Goal: Find specific page/section: Find specific page/section

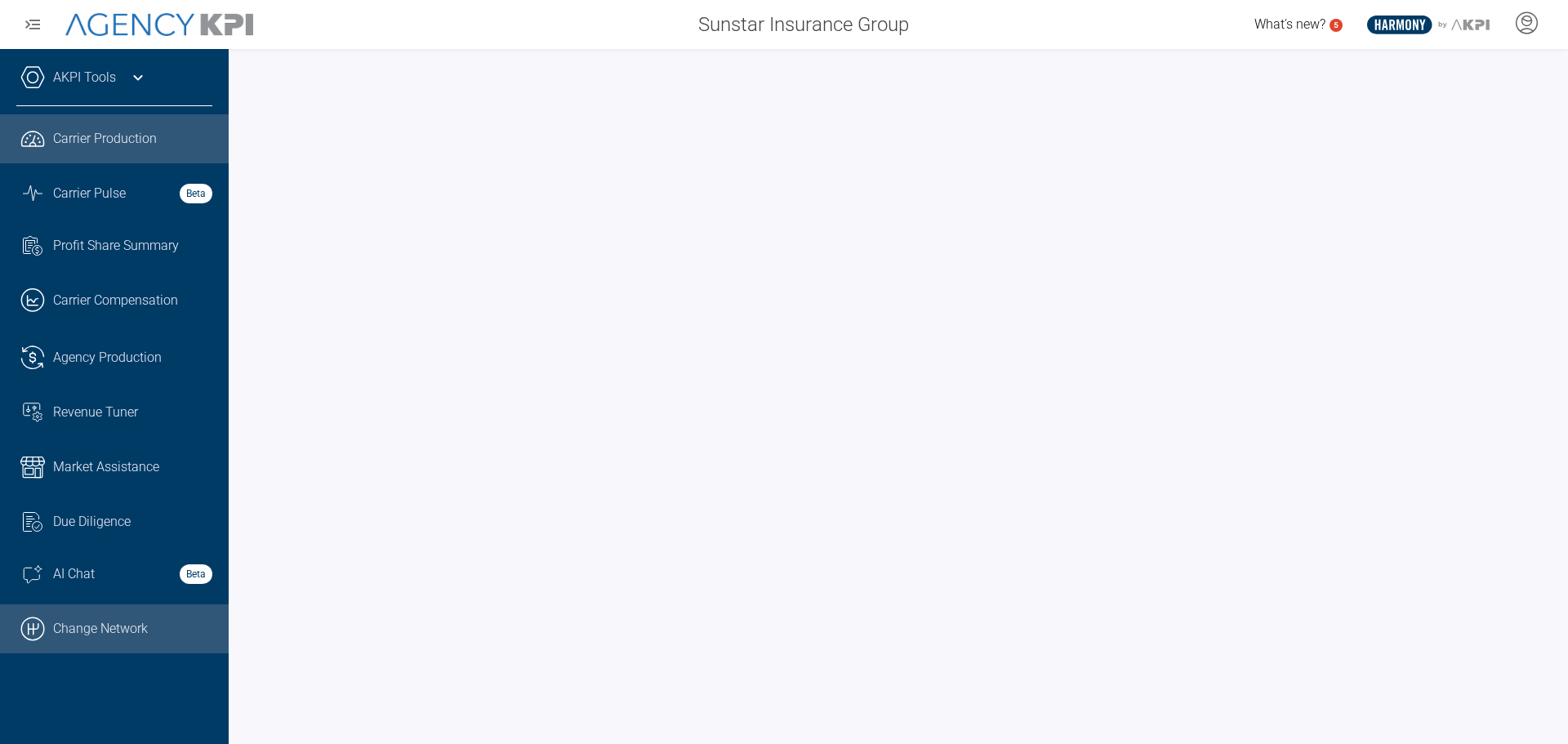
click at [20, 626] on icon ".cls-1{fill:none;stroke:#000;stroke-linecap:round;stroke-linejoin:round;stroke-…" at bounding box center [32, 629] width 25 height 25
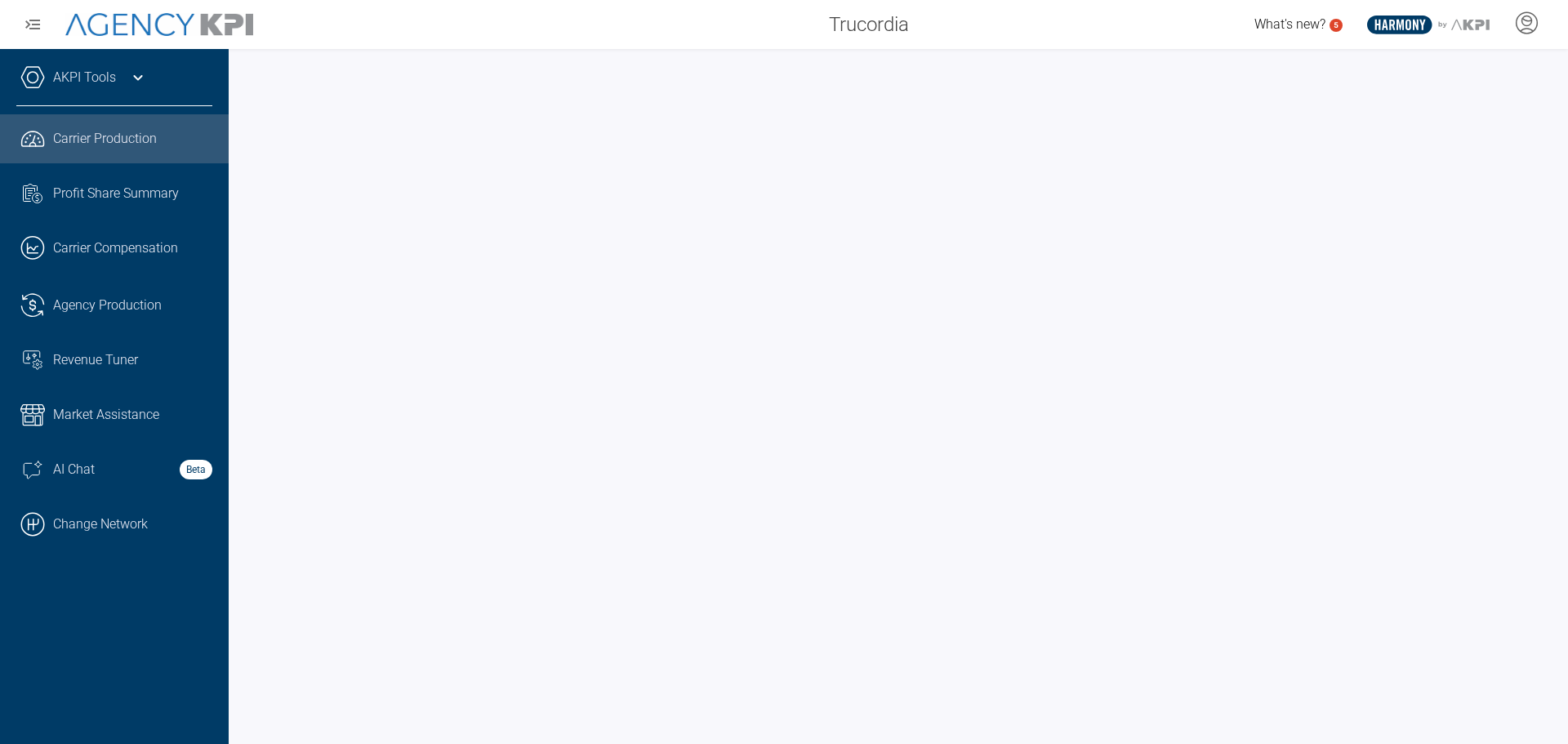
click at [77, 82] on link "AKPI Tools" at bounding box center [85, 77] width 63 height 20
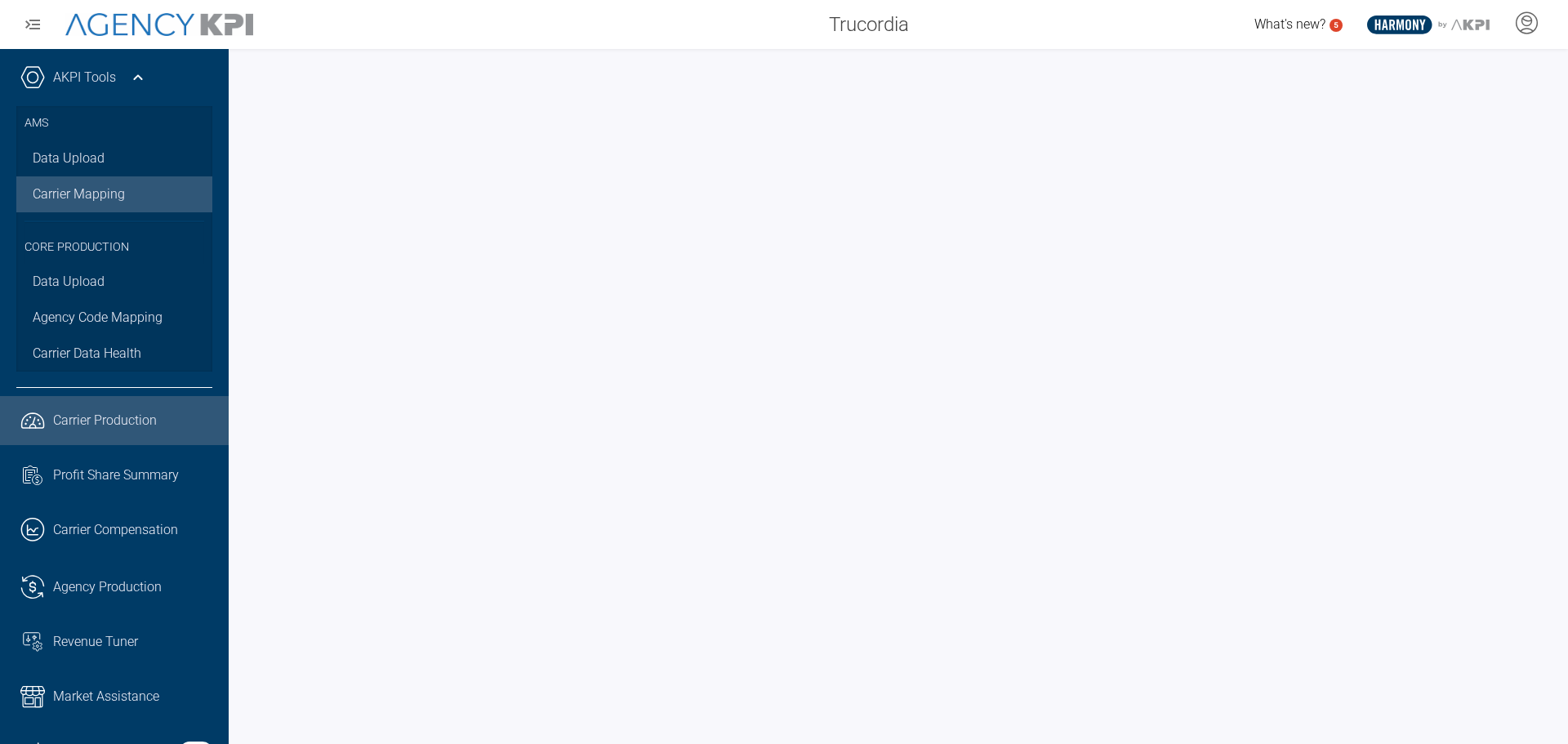
click at [104, 200] on link "Carrier Mapping" at bounding box center [114, 194] width 196 height 36
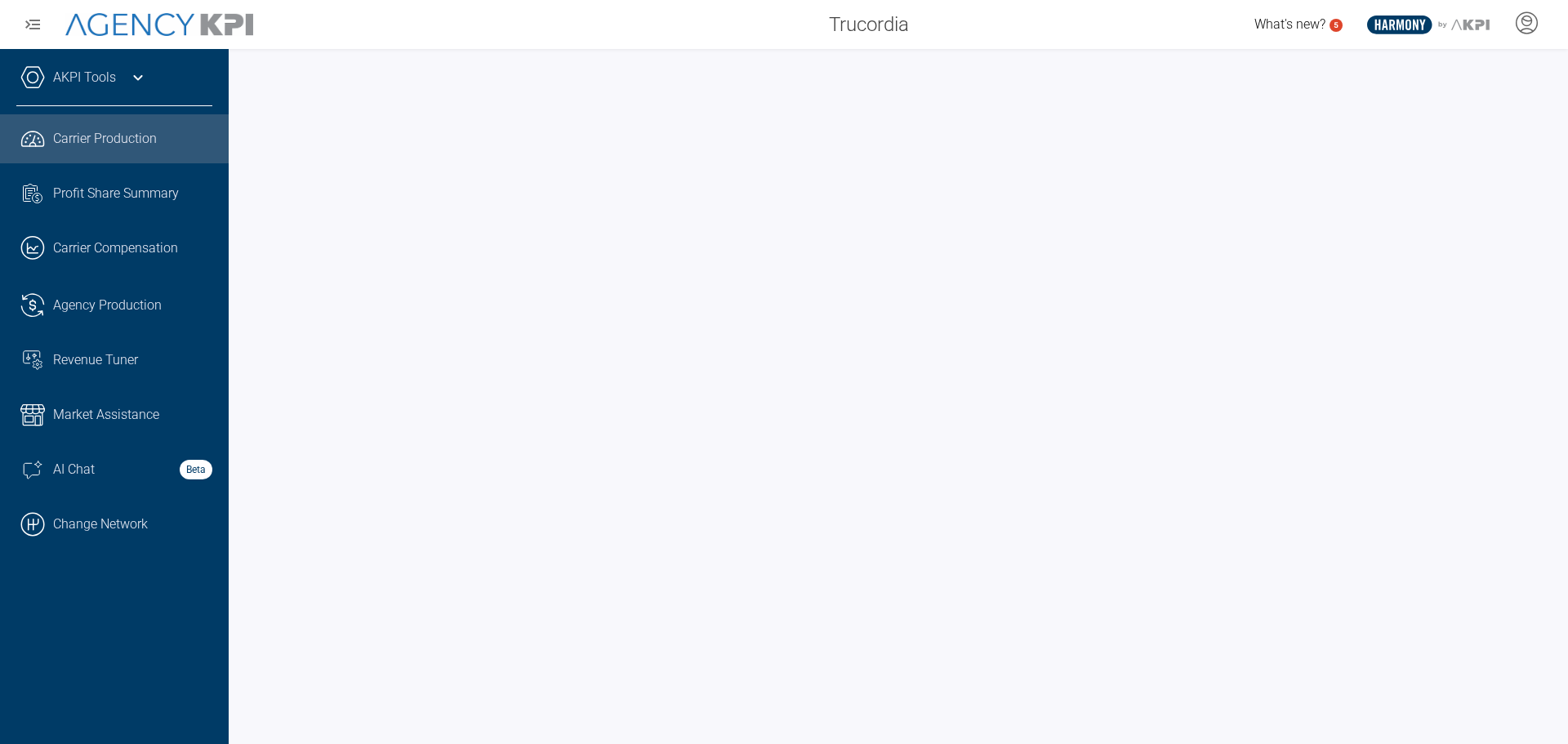
click at [111, 81] on link "AKPI Tools" at bounding box center [85, 77] width 63 height 20
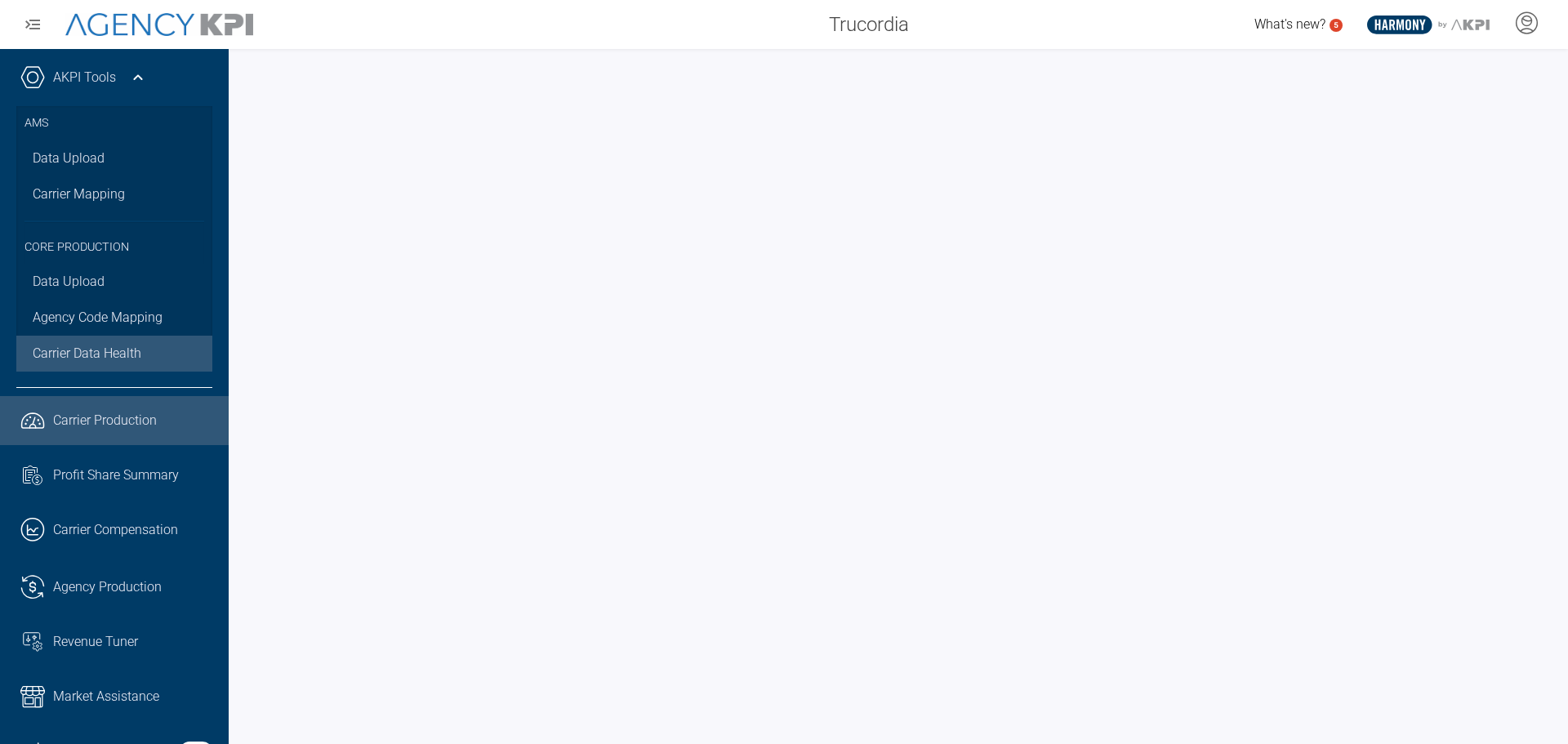
click at [98, 356] on span "Carrier Data Health" at bounding box center [87, 353] width 109 height 20
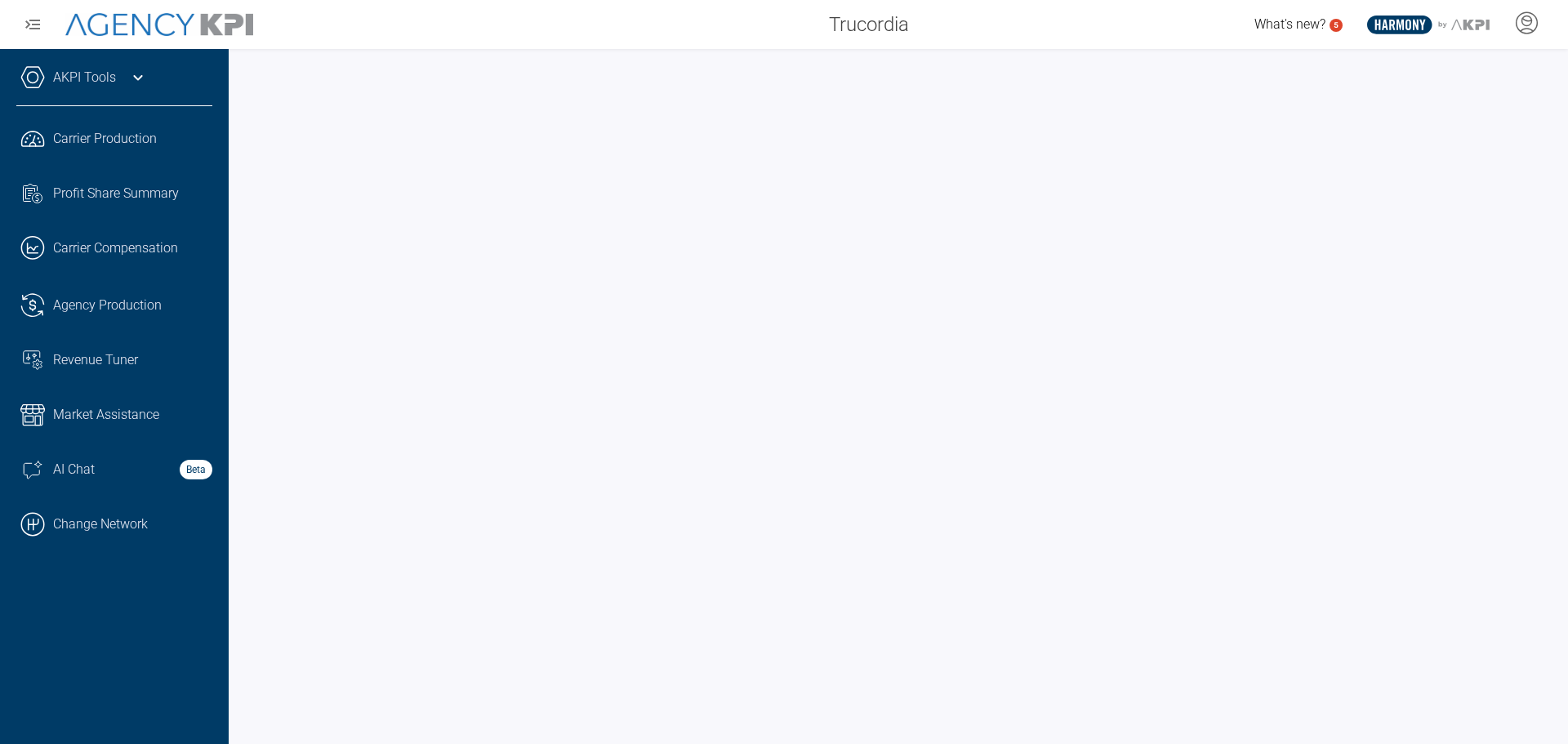
click at [130, 75] on icon at bounding box center [138, 77] width 20 height 20
